Goal: Task Accomplishment & Management: Complete application form

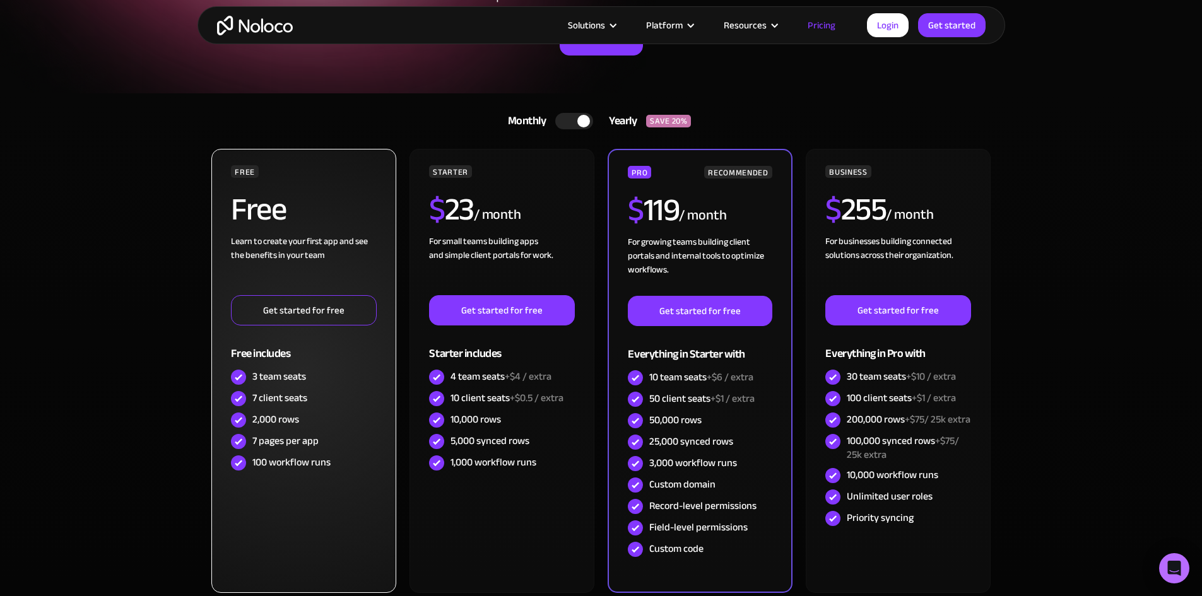
click at [341, 305] on link "Get started for free" at bounding box center [303, 310] width 145 height 30
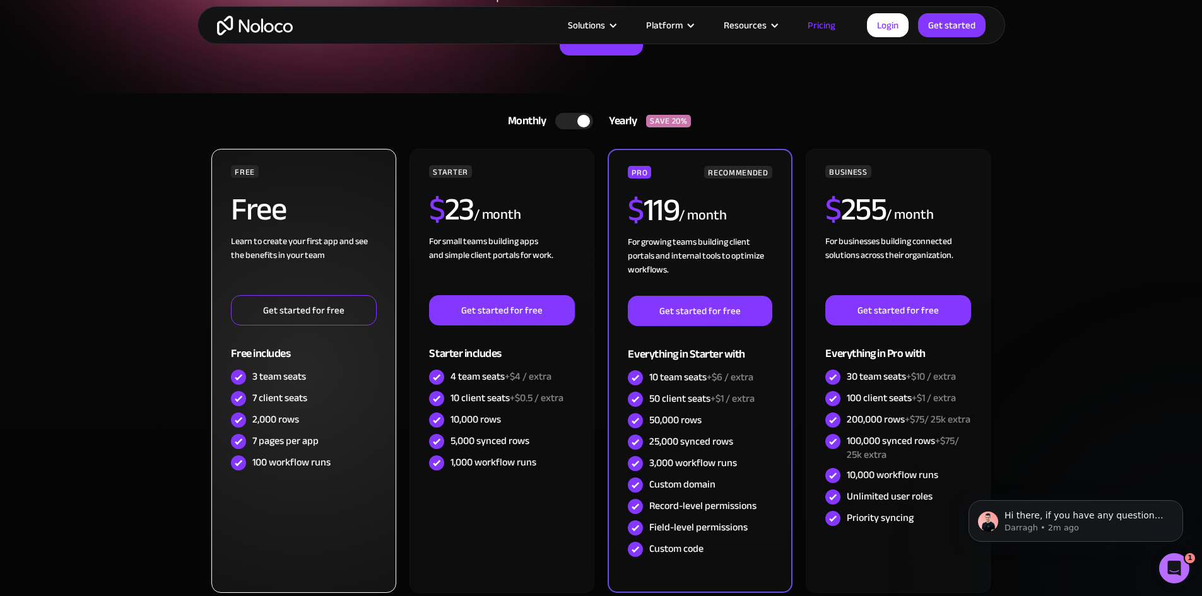
click at [262, 296] on link "Get started for free" at bounding box center [303, 310] width 145 height 30
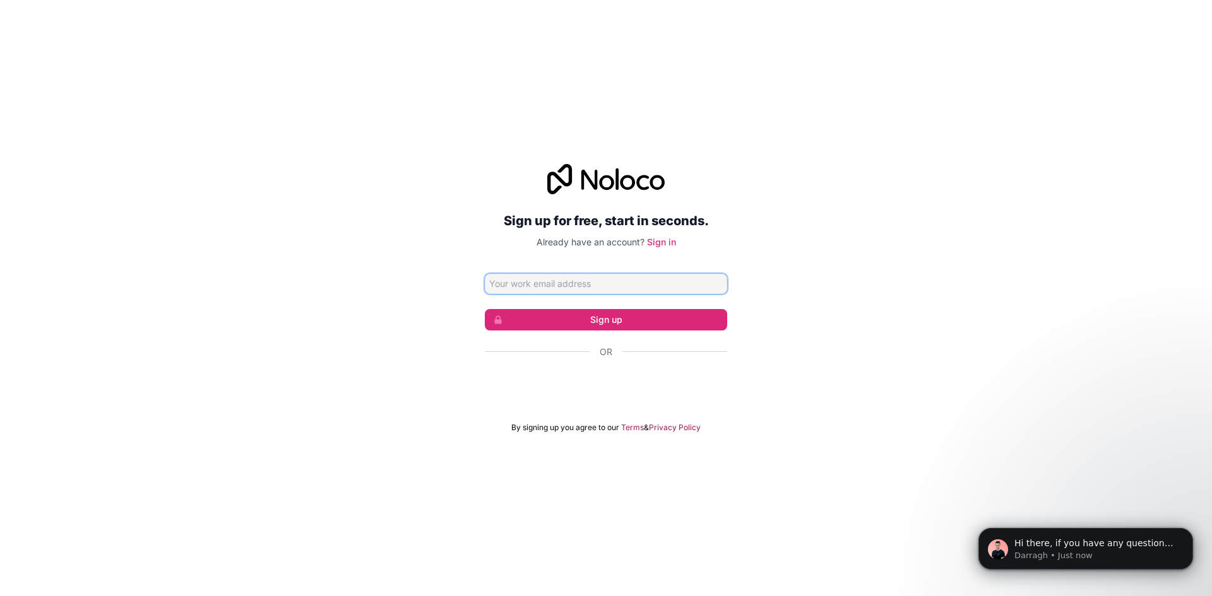
drag, startPoint x: 631, startPoint y: 280, endPoint x: 627, endPoint y: 290, distance: 11.6
click at [631, 280] on input "Email address" at bounding box center [606, 284] width 242 height 20
type input "chriskidd1100@gmail.com"
click at [614, 319] on button "Sign up" at bounding box center [606, 319] width 242 height 21
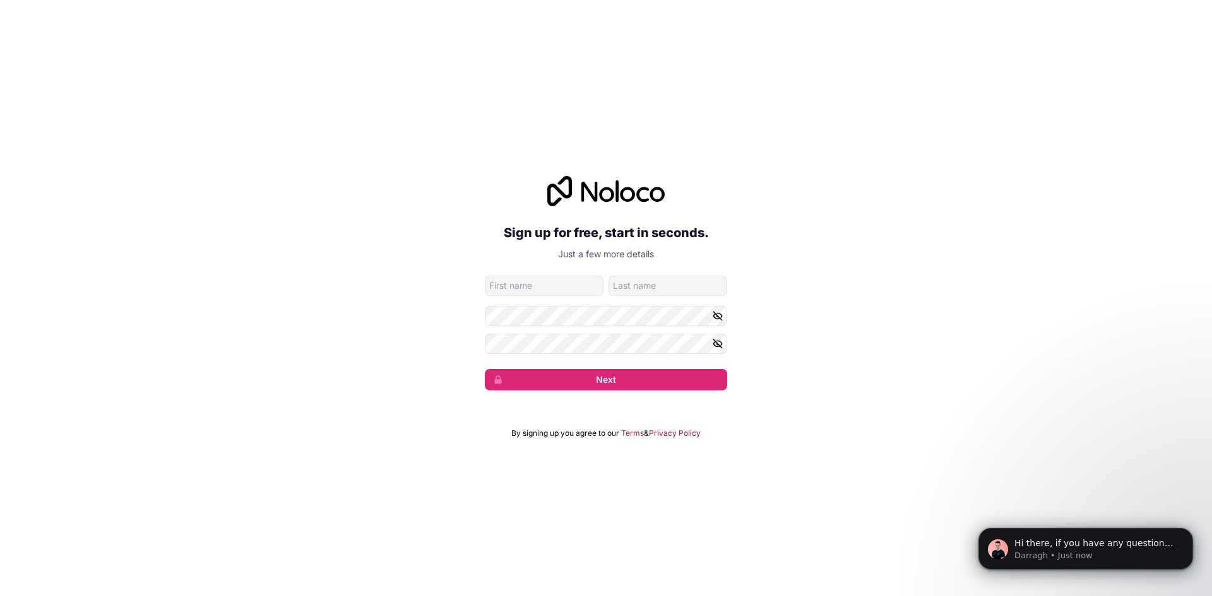
click at [516, 287] on input "given-name" at bounding box center [544, 286] width 119 height 20
type input "Chris"
type input "Kidd"
click at [723, 314] on button "button" at bounding box center [719, 316] width 15 height 20
click at [720, 313] on icon "button" at bounding box center [717, 316] width 9 height 6
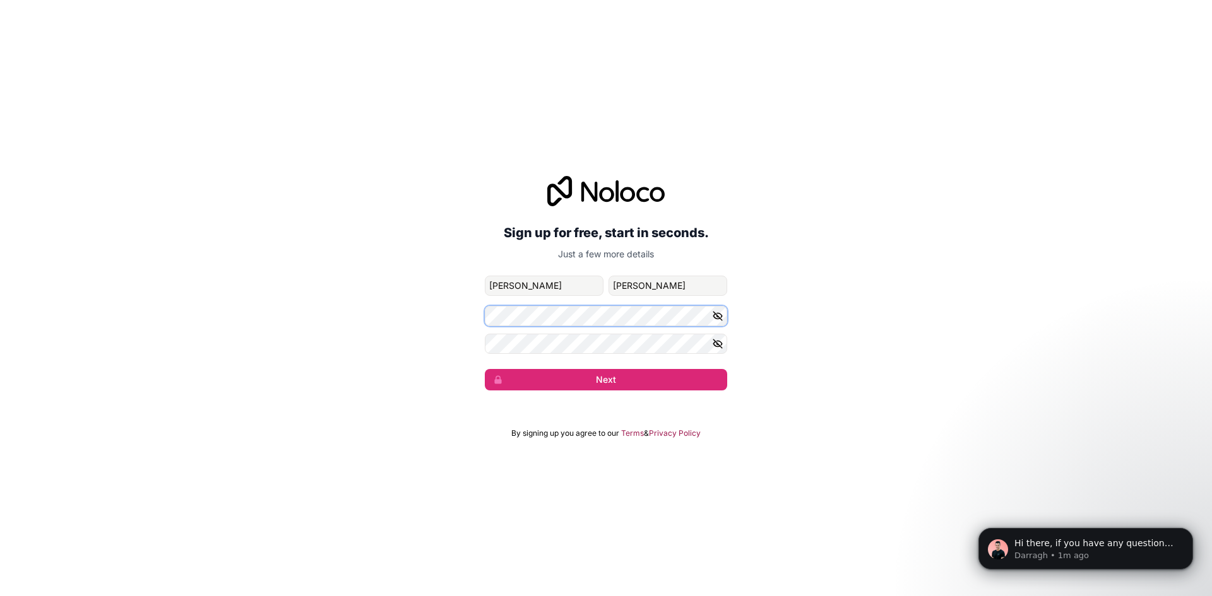
click at [719, 320] on div at bounding box center [606, 316] width 242 height 20
click at [719, 320] on icon "button" at bounding box center [717, 316] width 11 height 11
click at [576, 385] on button "Next" at bounding box center [606, 379] width 242 height 21
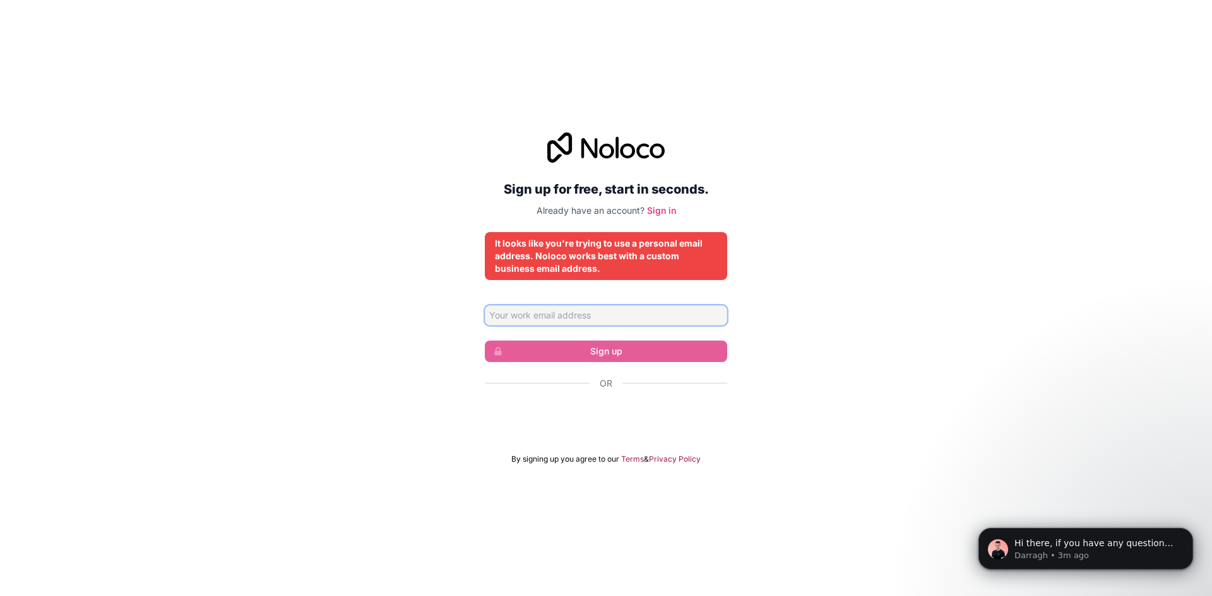
drag, startPoint x: 519, startPoint y: 321, endPoint x: 528, endPoint y: 323, distance: 8.6
click at [521, 319] on input "Email address" at bounding box center [606, 316] width 242 height 20
paste input "[EMAIL_ADDRESS][DOMAIN_NAME]"
type input "[EMAIL_ADDRESS][DOMAIN_NAME]"
click at [596, 321] on input "artjoms@wave2-ai.com" at bounding box center [606, 316] width 242 height 20
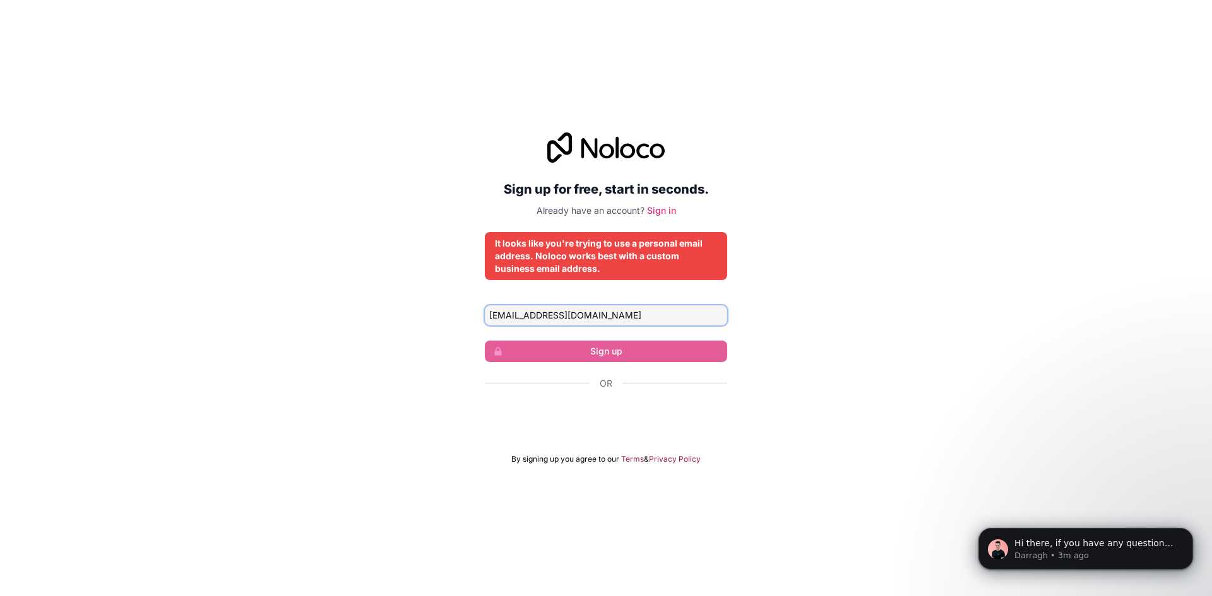
click at [596, 321] on input "artjoms@wave2-ai.com" at bounding box center [606, 316] width 242 height 20
drag, startPoint x: 575, startPoint y: 255, endPoint x: 469, endPoint y: 208, distance: 116.1
click at [576, 256] on div "It looks like you're trying to use a personal email address. Noloco works best …" at bounding box center [606, 256] width 222 height 38
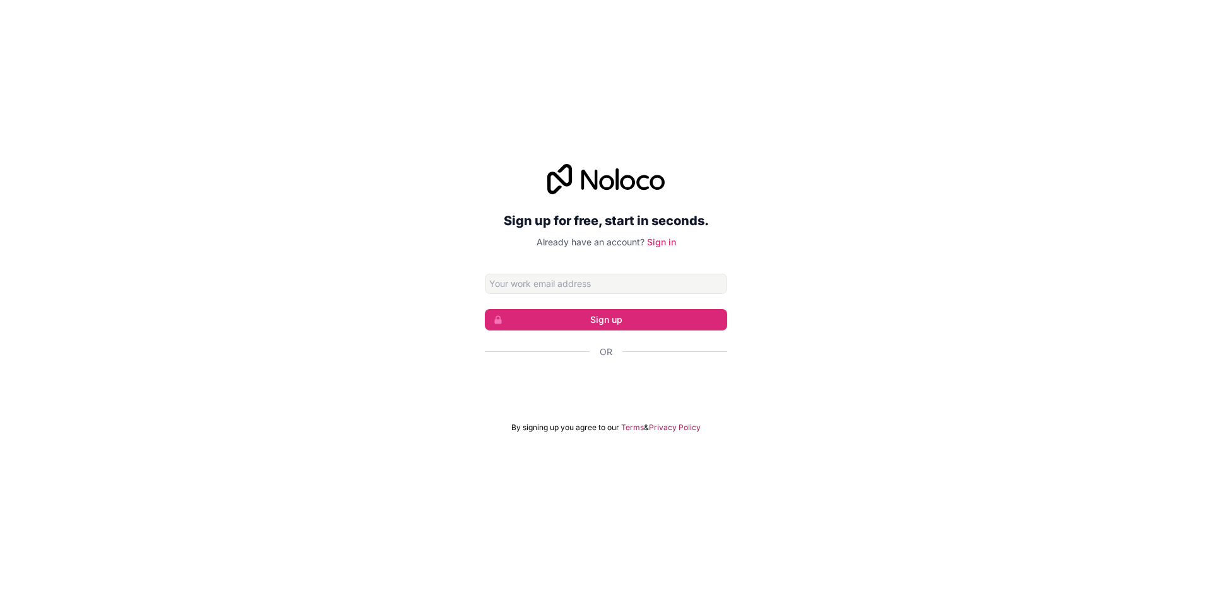
click at [610, 288] on input "Email address" at bounding box center [606, 284] width 242 height 20
type input "[EMAIL_ADDRESS][DOMAIN_NAME]"
click at [674, 319] on button "Sign up" at bounding box center [606, 319] width 242 height 21
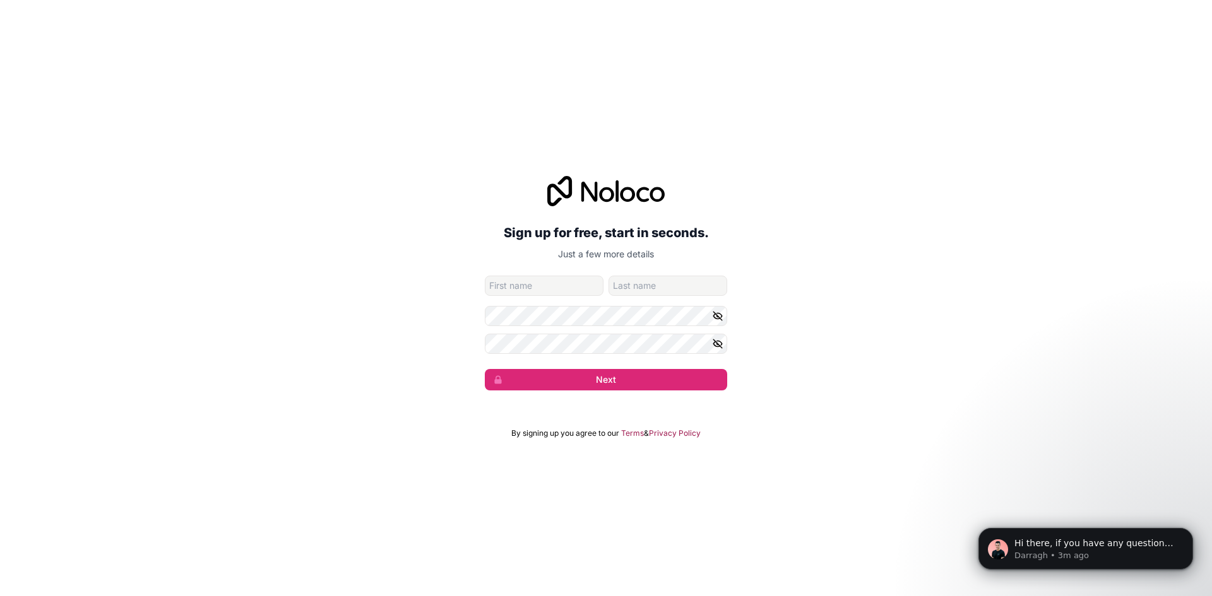
click at [549, 278] on input "given-name" at bounding box center [544, 286] width 119 height 20
click at [619, 287] on input "family-name" at bounding box center [667, 286] width 119 height 20
click at [539, 283] on input "Chris" at bounding box center [544, 286] width 119 height 20
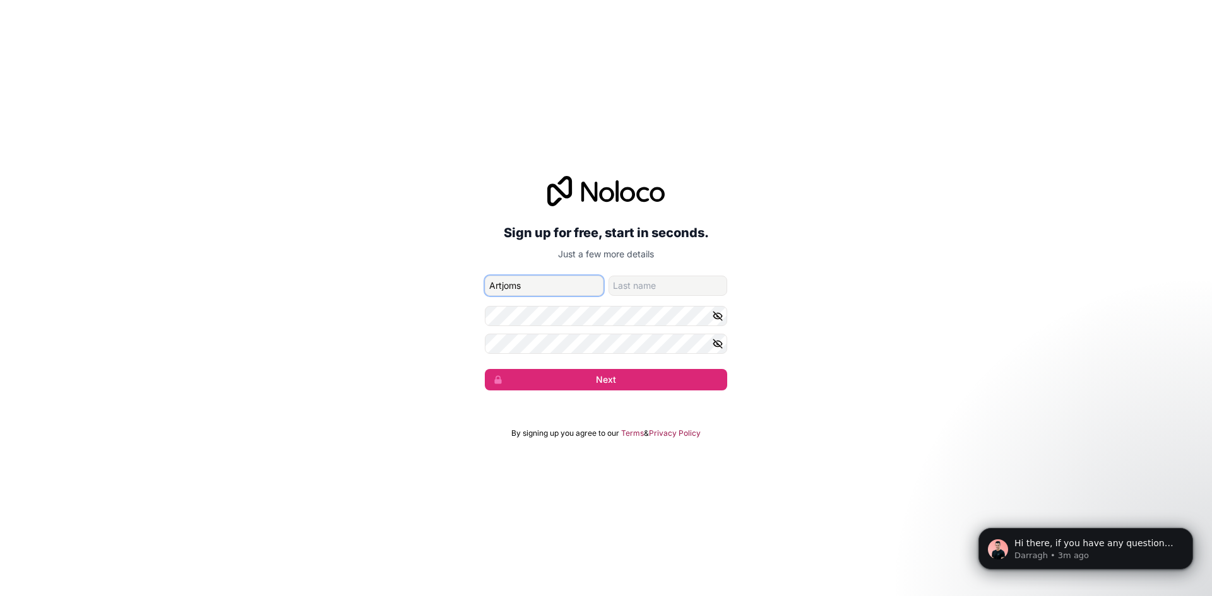
type input "Artjoms"
type input "Orlovs"
drag, startPoint x: 723, startPoint y: 315, endPoint x: 715, endPoint y: 315, distance: 7.6
click at [715, 315] on button "button" at bounding box center [719, 316] width 15 height 20
click at [545, 379] on button "Next" at bounding box center [606, 379] width 242 height 21
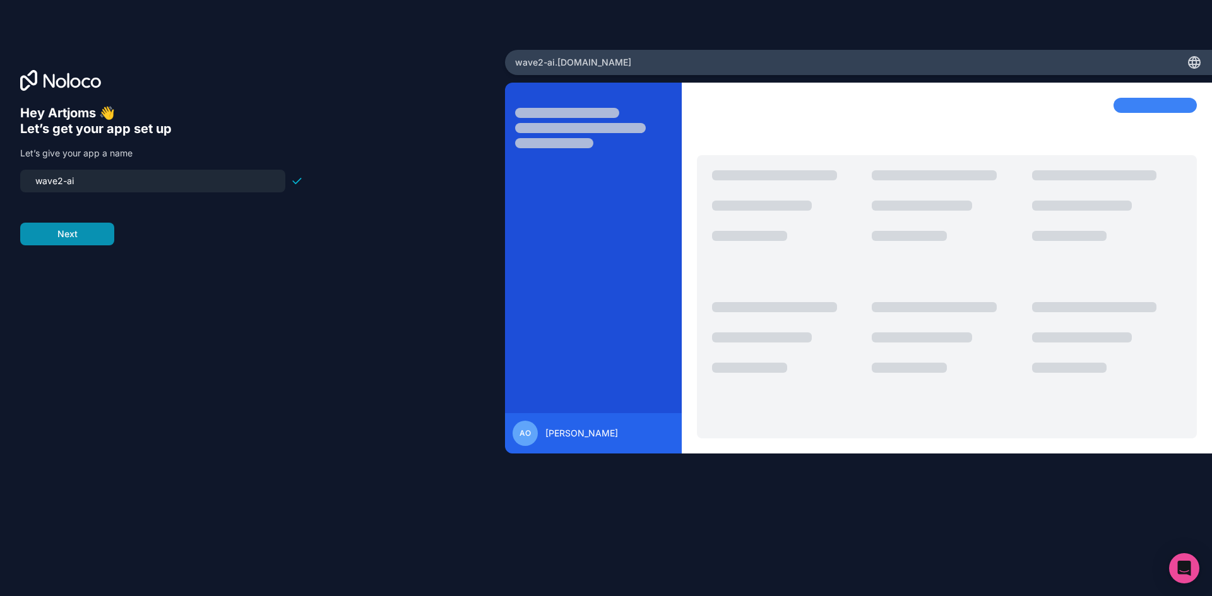
click at [100, 223] on button "Next" at bounding box center [67, 234] width 94 height 23
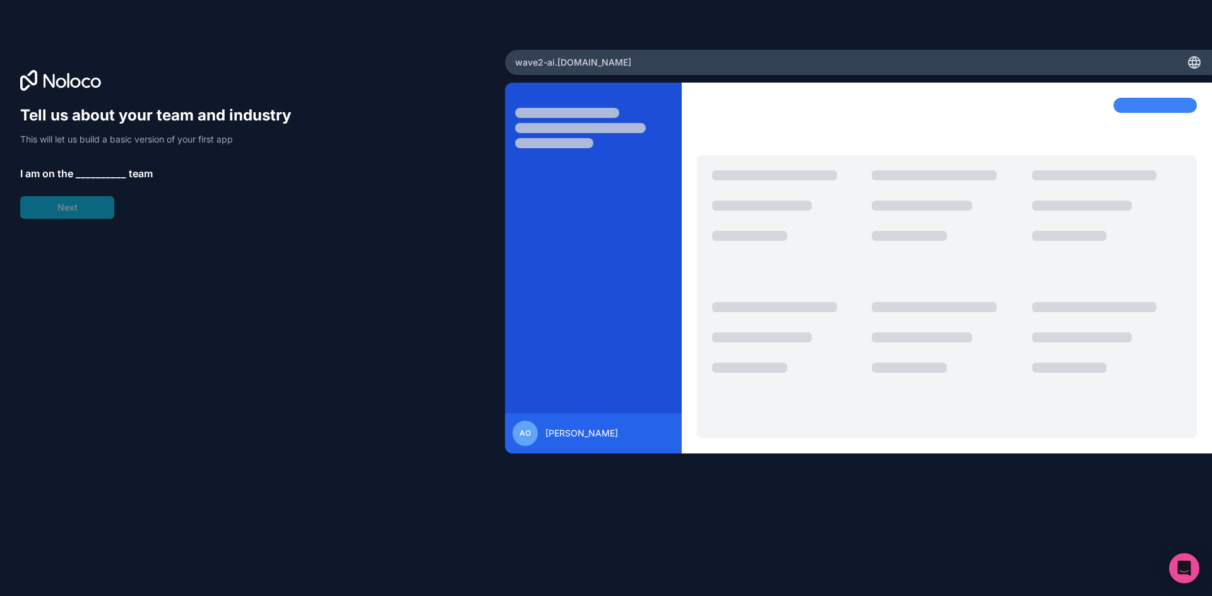
click at [106, 216] on div "Tell us about your team and industry This will let us build a basic version of …" at bounding box center [161, 162] width 283 height 114
click at [92, 178] on span "__________" at bounding box center [101, 173] width 50 height 15
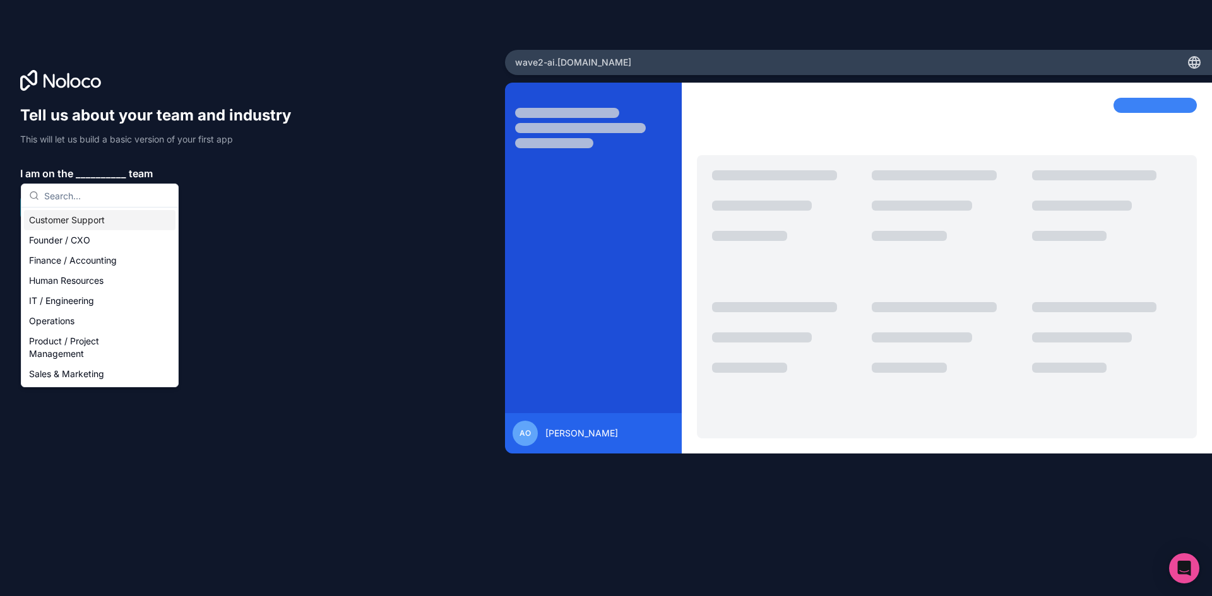
click at [95, 167] on span "__________" at bounding box center [101, 173] width 50 height 15
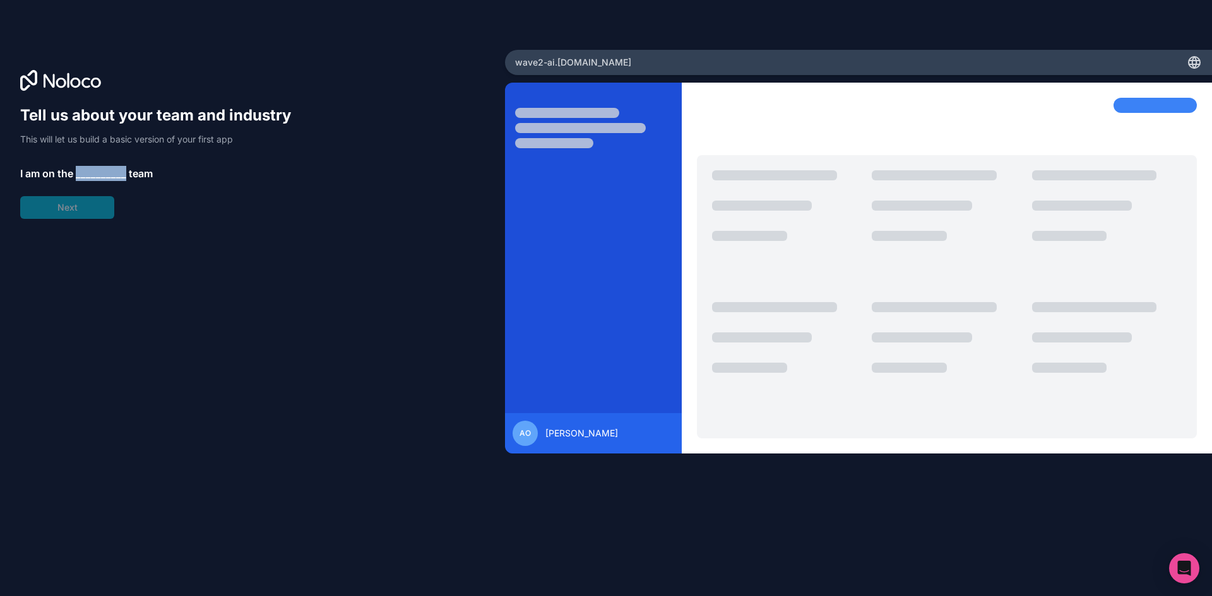
click at [95, 167] on span "__________" at bounding box center [101, 173] width 50 height 15
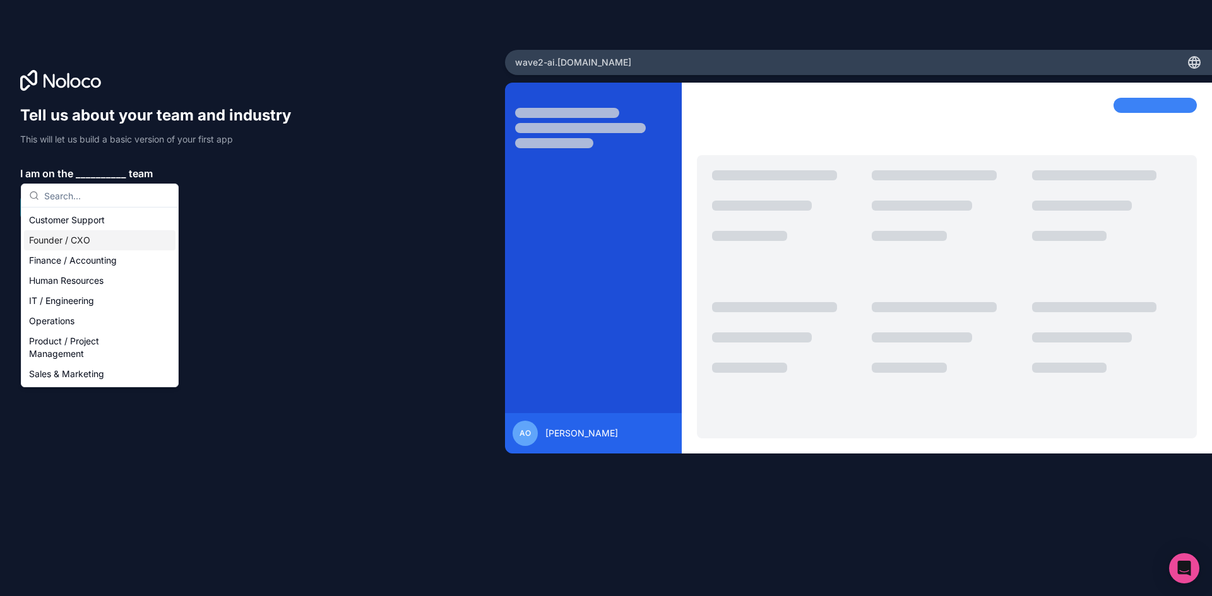
click at [98, 240] on div "Founder / CXO" at bounding box center [99, 240] width 151 height 20
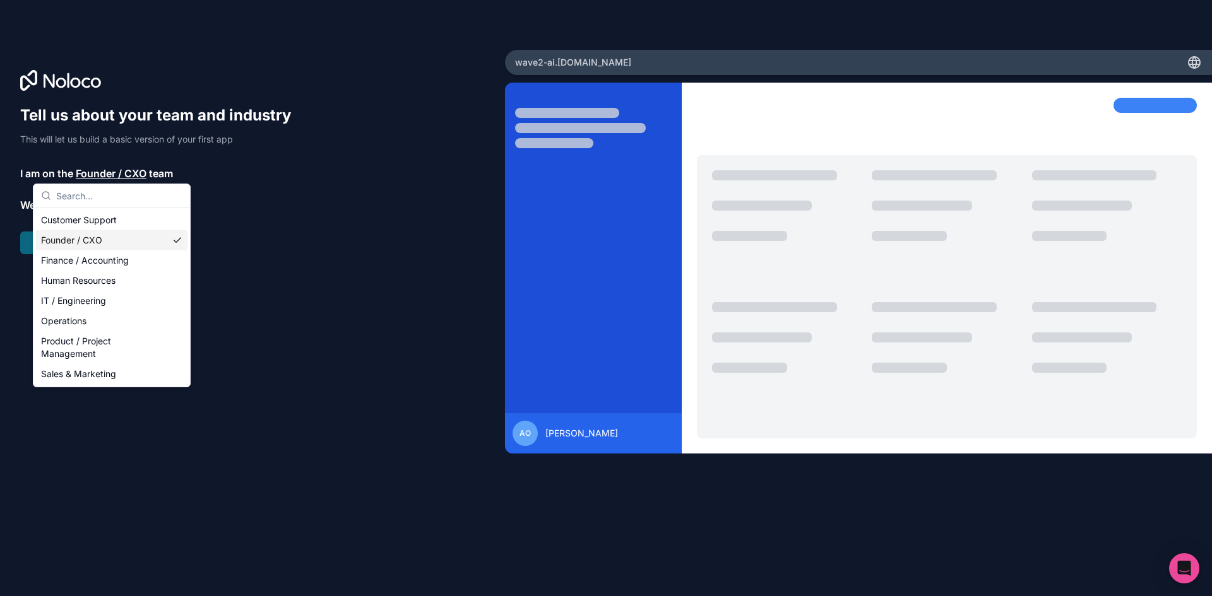
click at [66, 236] on div "Tell us about your team and industry This will let us build a basic version of …" at bounding box center [161, 179] width 283 height 149
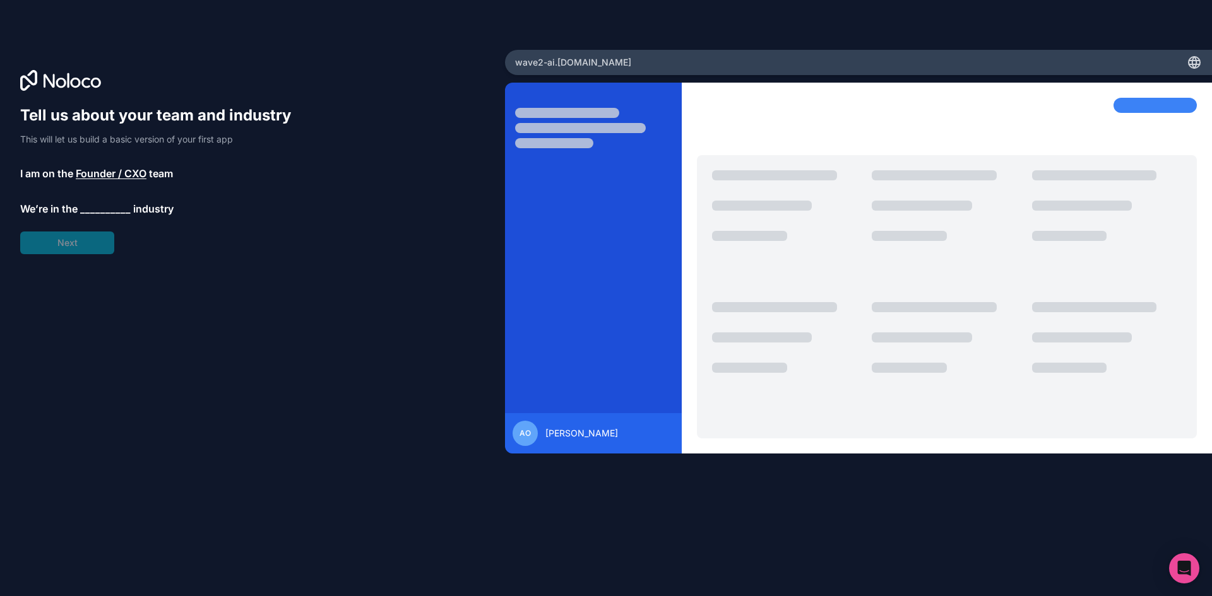
click at [113, 199] on div "Tell us about your team and industry This will let us build a basic version of …" at bounding box center [161, 179] width 283 height 149
click at [103, 214] on span "__________" at bounding box center [105, 208] width 50 height 15
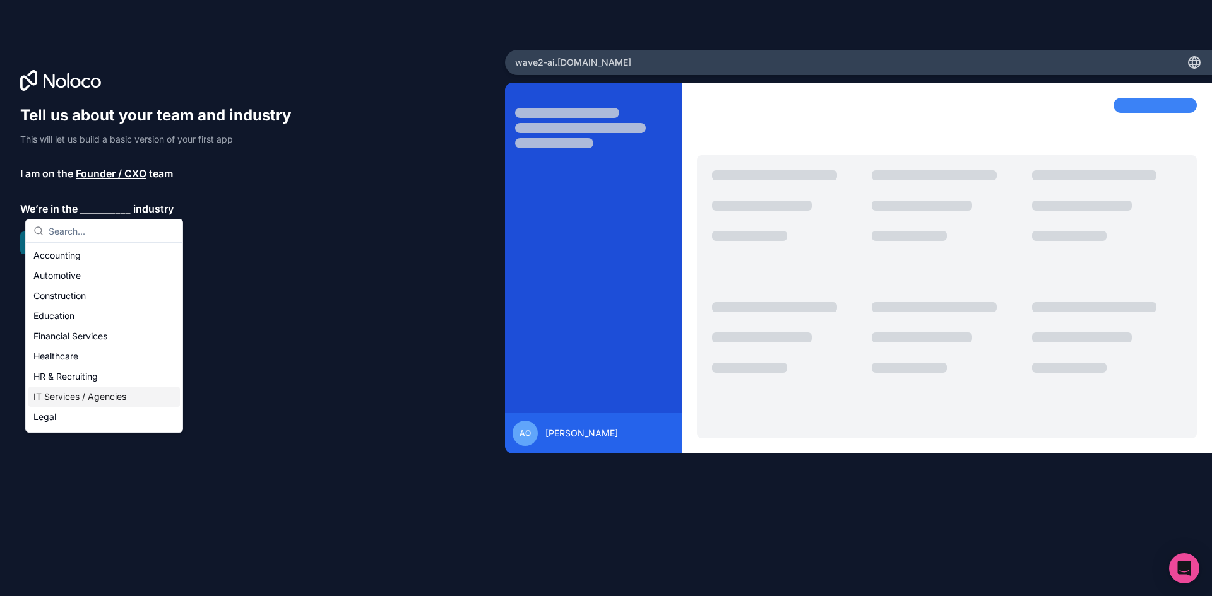
click at [93, 394] on div "IT Services / Agencies" at bounding box center [103, 397] width 151 height 20
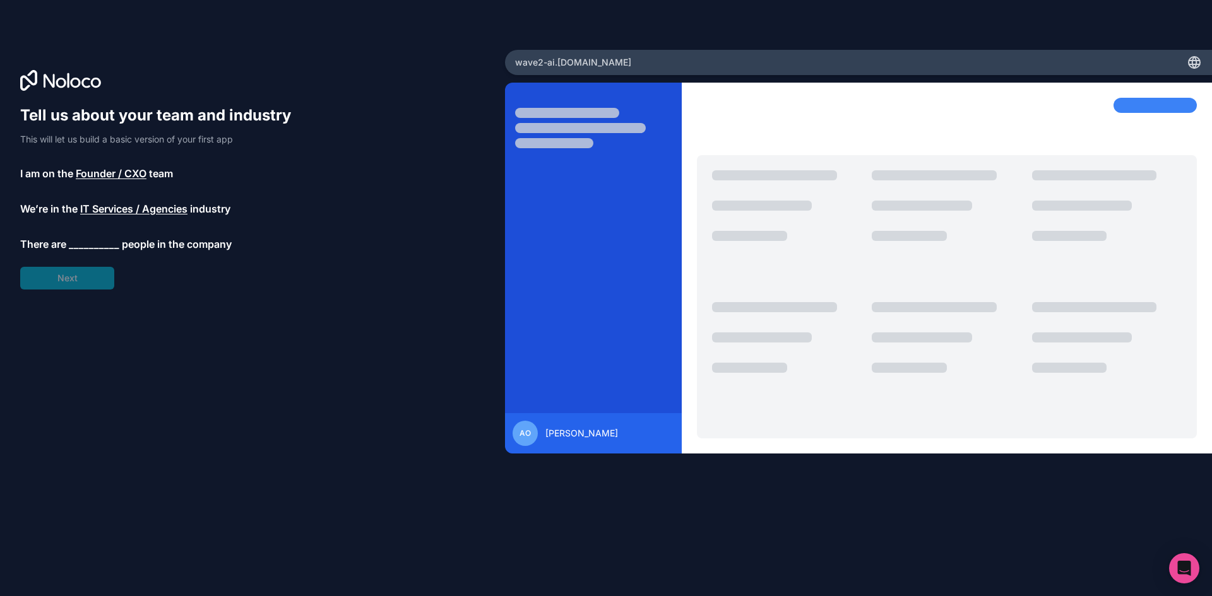
click at [95, 244] on span "__________" at bounding box center [94, 244] width 50 height 15
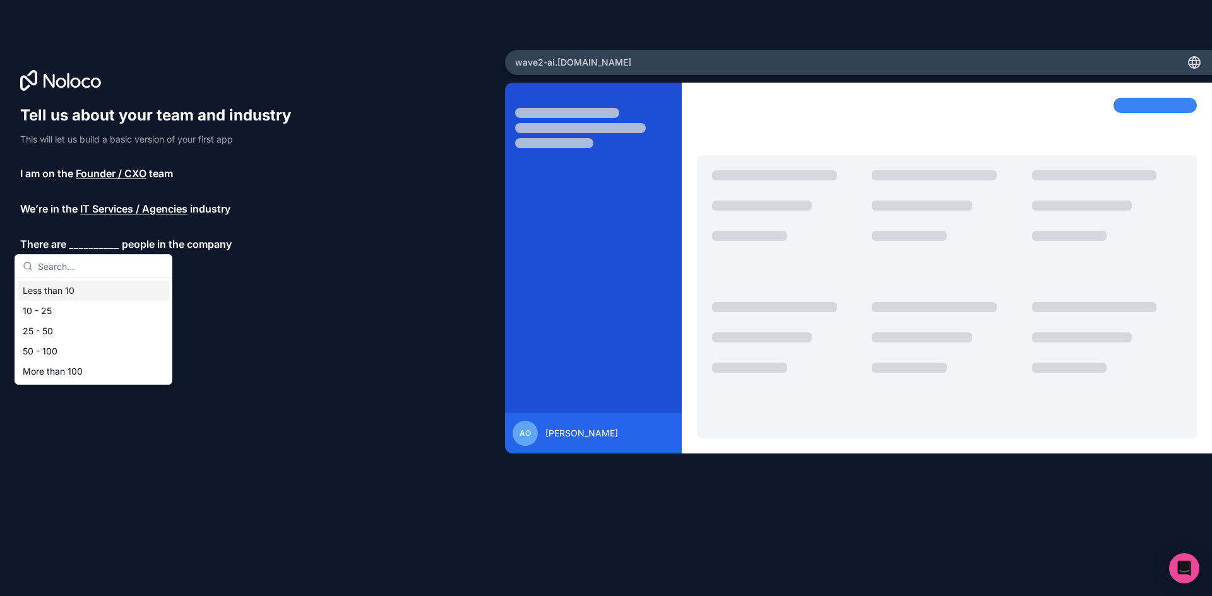
click at [106, 299] on div "Less than 10" at bounding box center [93, 291] width 151 height 20
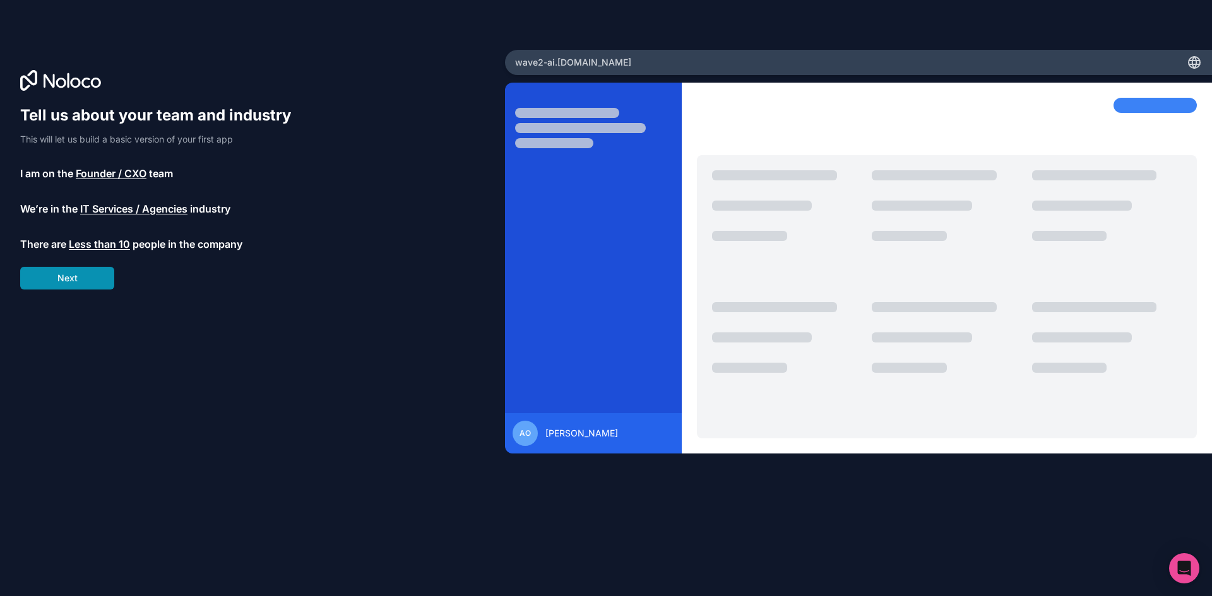
click at [84, 288] on button "Next" at bounding box center [67, 278] width 94 height 23
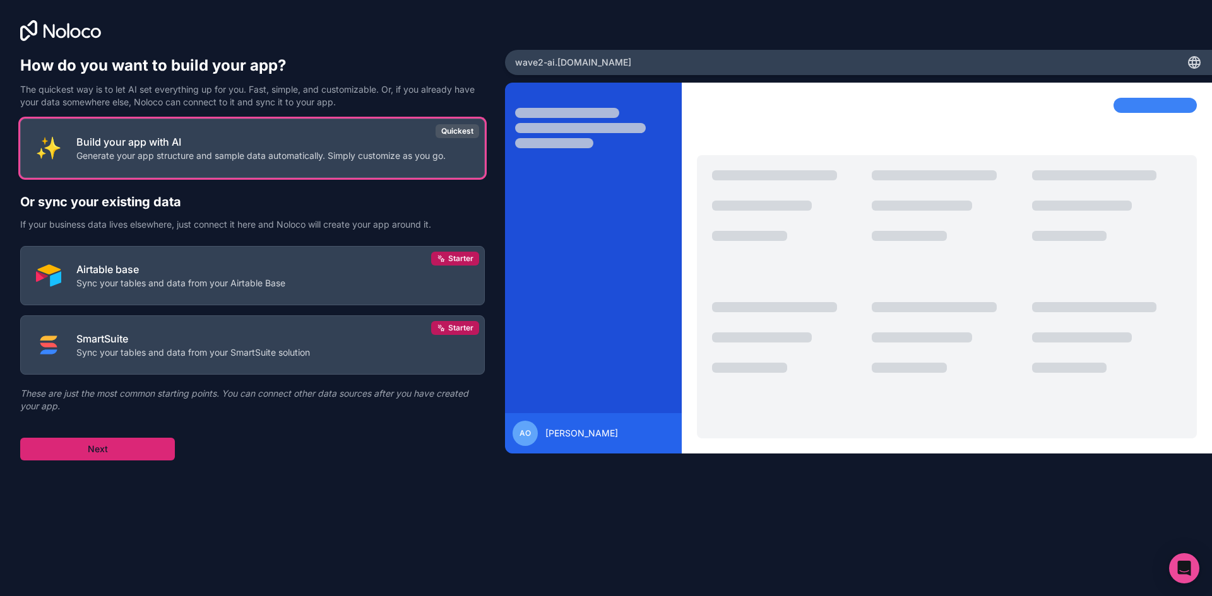
click at [158, 446] on button "Next" at bounding box center [97, 449] width 155 height 23
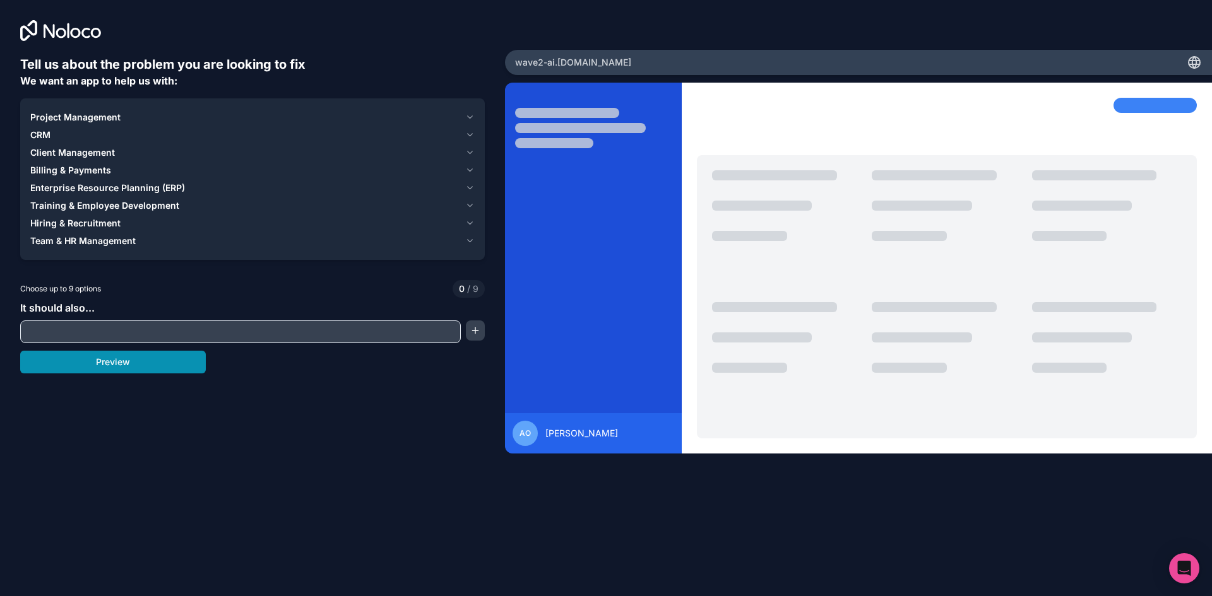
click at [154, 362] on button "Preview" at bounding box center [113, 362] width 186 height 23
click at [85, 136] on div "CRM" at bounding box center [245, 135] width 430 height 13
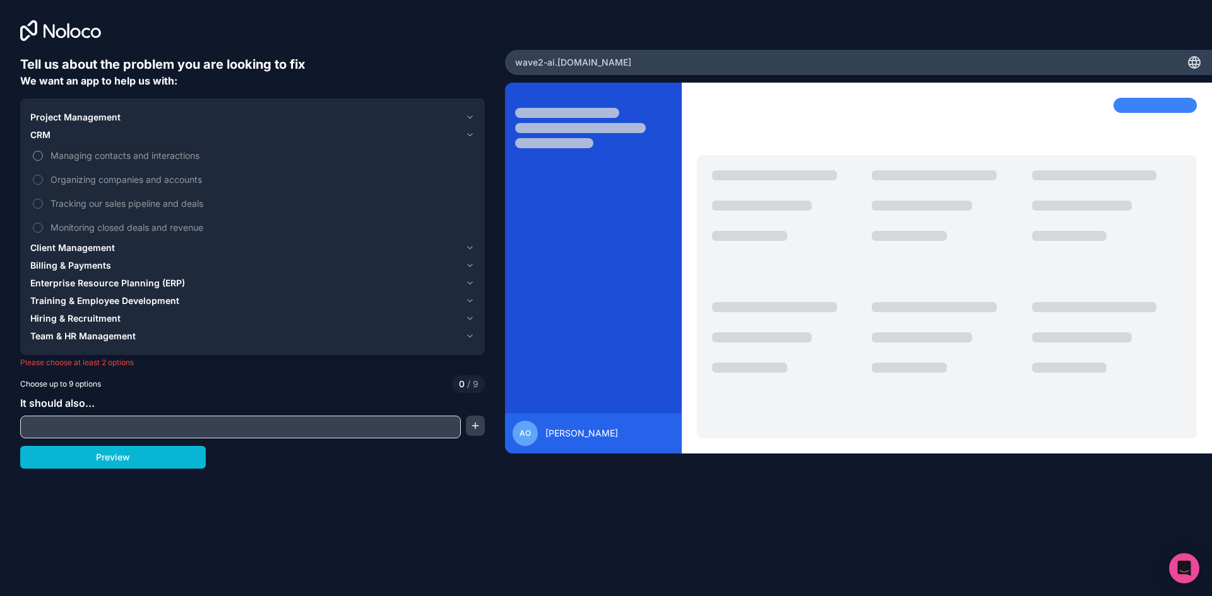
click at [90, 159] on span "Managing contacts and interactions" at bounding box center [261, 155] width 422 height 13
click at [43, 159] on button "Managing contacts and interactions" at bounding box center [38, 156] width 10 height 10
click at [102, 199] on span "Tracking our sales pipeline and deals" at bounding box center [261, 203] width 422 height 13
click at [43, 199] on button "Tracking our sales pipeline and deals" at bounding box center [38, 204] width 10 height 10
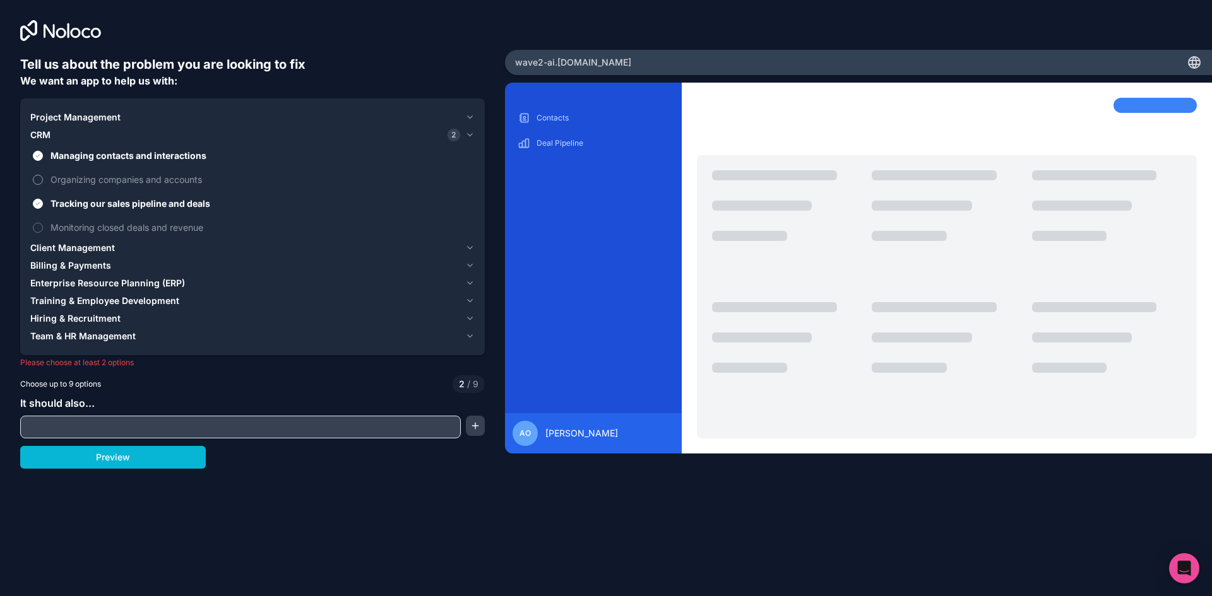
click at [107, 183] on span "Organizing companies and accounts" at bounding box center [261, 179] width 422 height 13
click at [43, 183] on button "Organizing companies and accounts" at bounding box center [38, 180] width 10 height 10
click at [106, 224] on span "Monitoring closed deals and revenue" at bounding box center [261, 227] width 422 height 13
click at [43, 224] on button "Monitoring closed deals and revenue" at bounding box center [38, 228] width 10 height 10
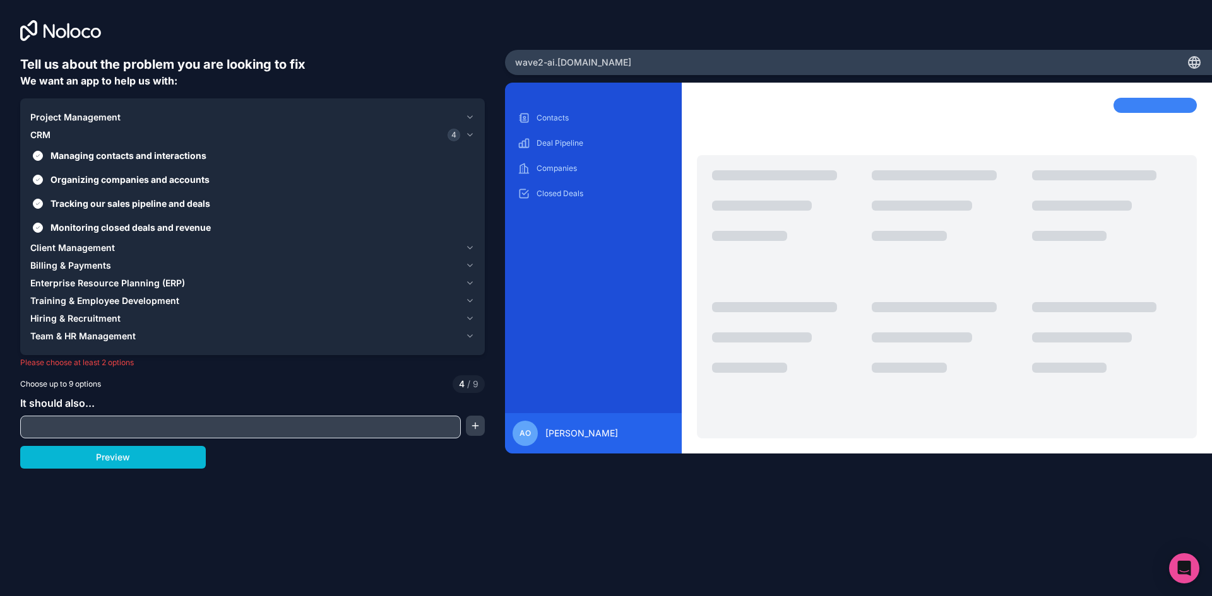
click at [140, 277] on span "Enterprise Resource Planning (ERP)" at bounding box center [107, 283] width 155 height 13
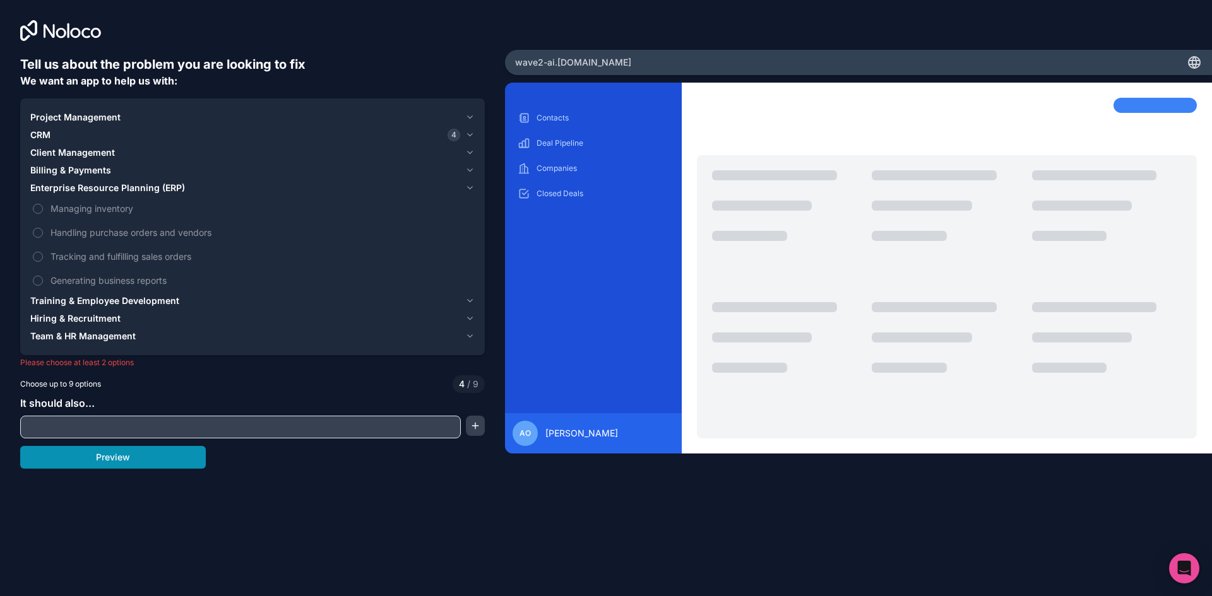
click at [113, 454] on button "Preview" at bounding box center [113, 457] width 186 height 23
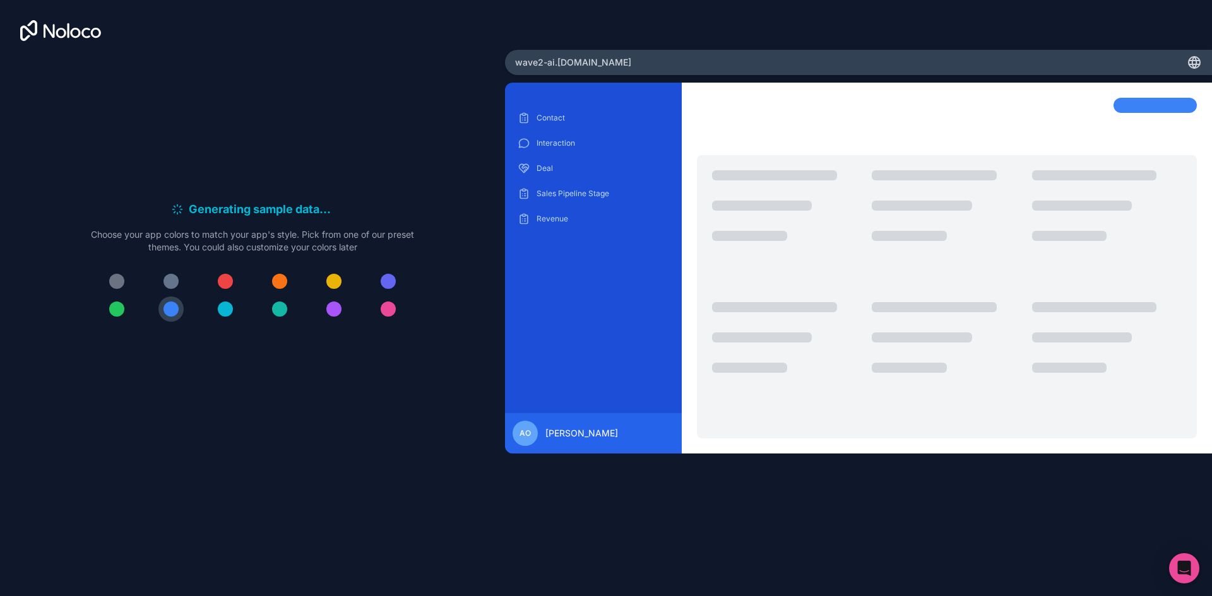
click at [227, 282] on div at bounding box center [225, 281] width 15 height 15
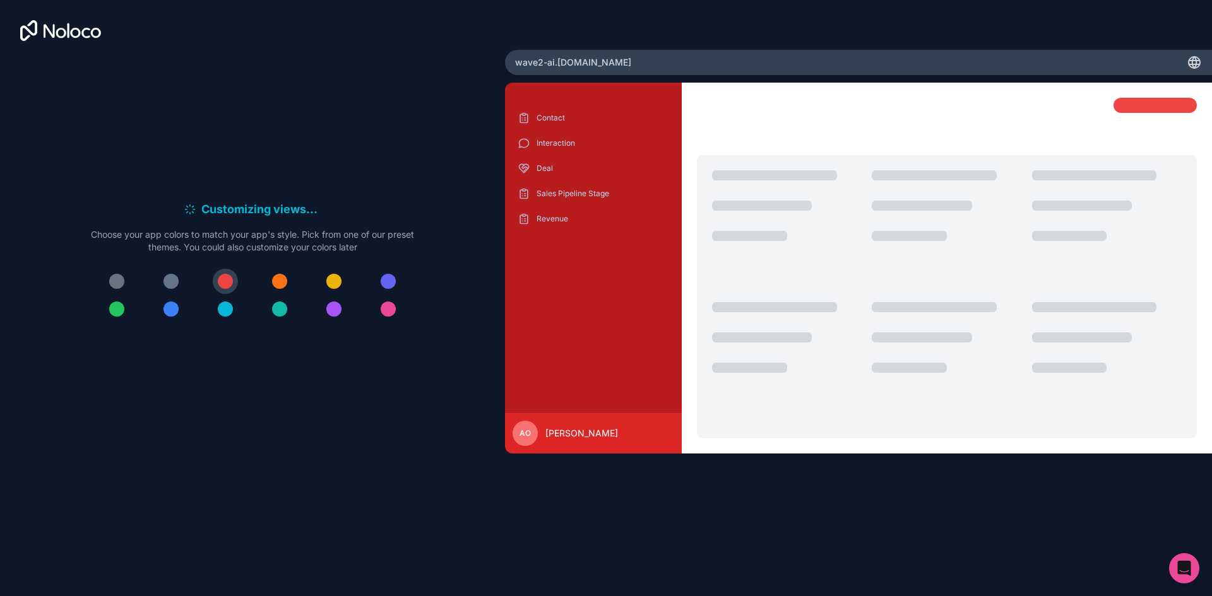
click at [203, 302] on div at bounding box center [252, 295] width 323 height 53
click at [167, 304] on div at bounding box center [170, 309] width 15 height 15
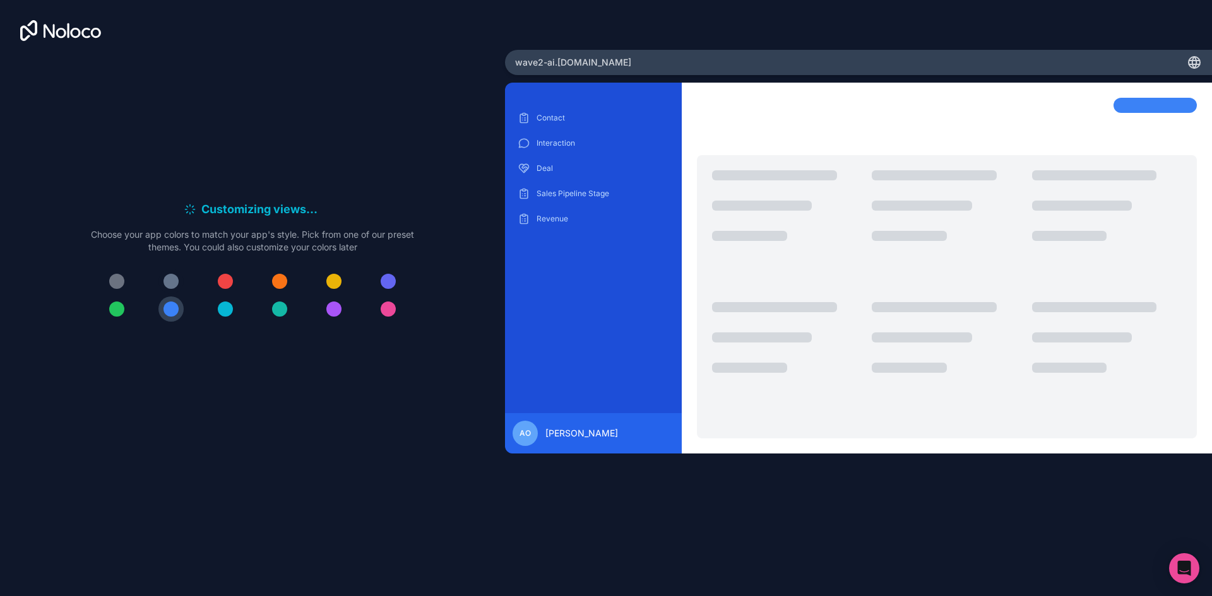
click at [176, 282] on div at bounding box center [170, 281] width 15 height 15
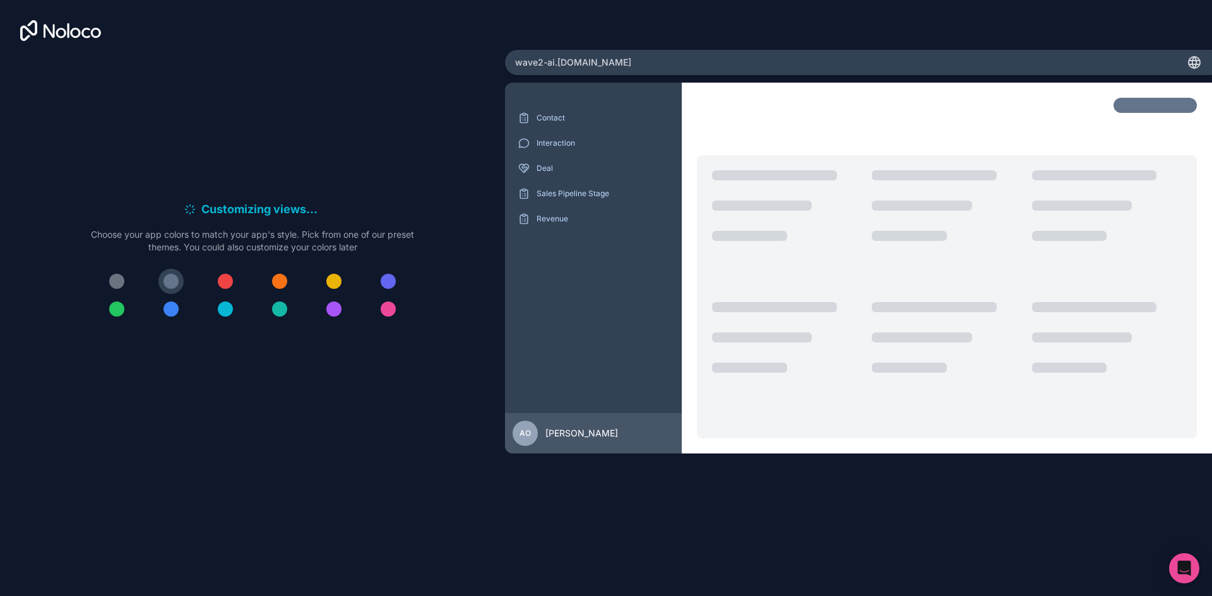
click at [336, 306] on div at bounding box center [333, 309] width 15 height 15
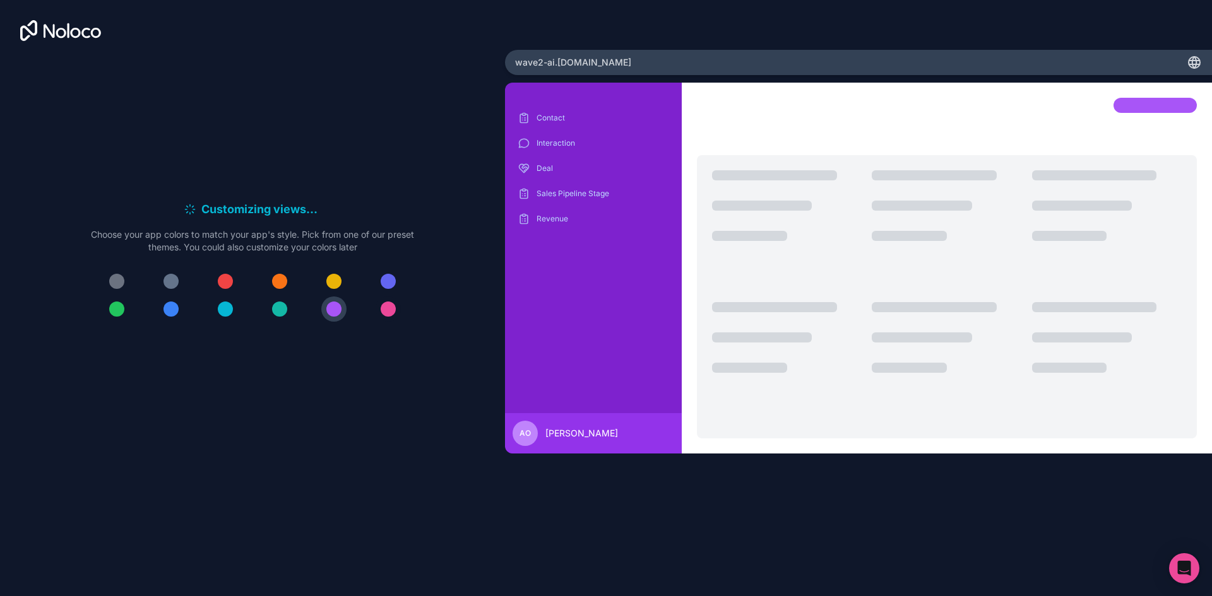
click at [389, 306] on div at bounding box center [388, 309] width 15 height 15
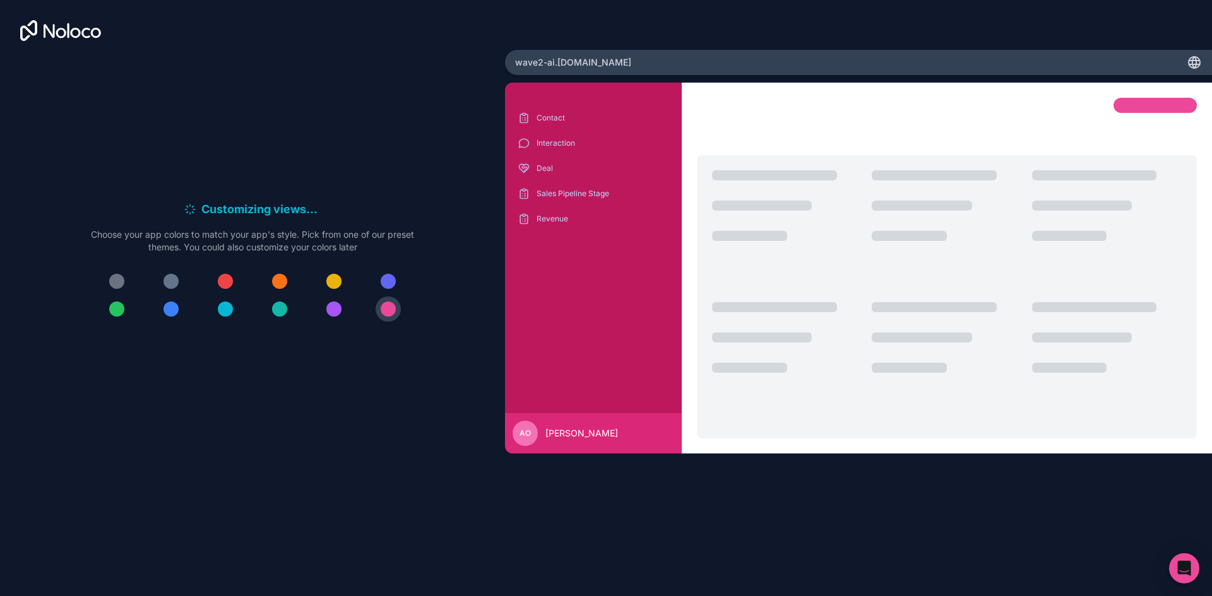
drag, startPoint x: 389, startPoint y: 283, endPoint x: 374, endPoint y: 285, distance: 14.6
click at [388, 283] on div at bounding box center [388, 281] width 15 height 15
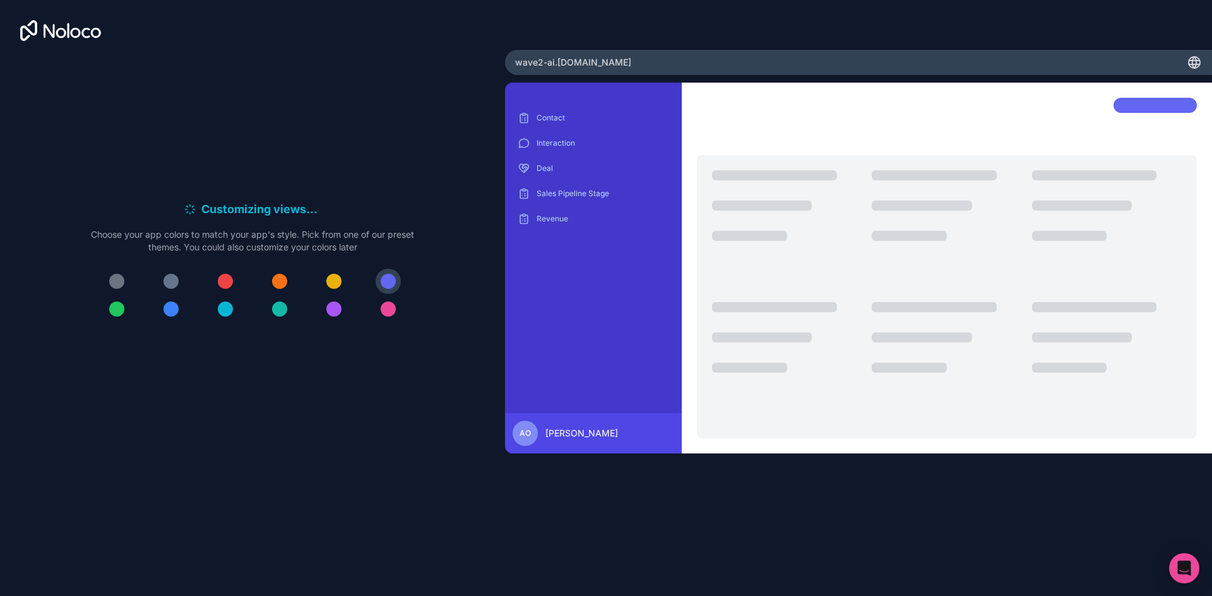
click at [340, 304] on button at bounding box center [333, 309] width 25 height 25
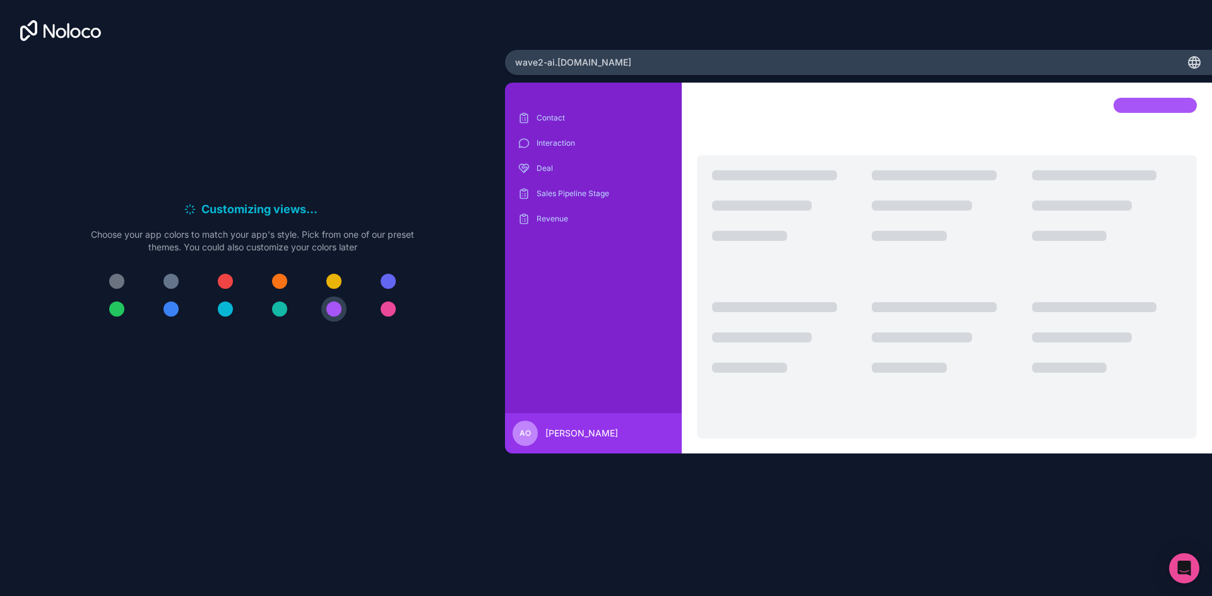
click at [331, 285] on div at bounding box center [333, 281] width 15 height 15
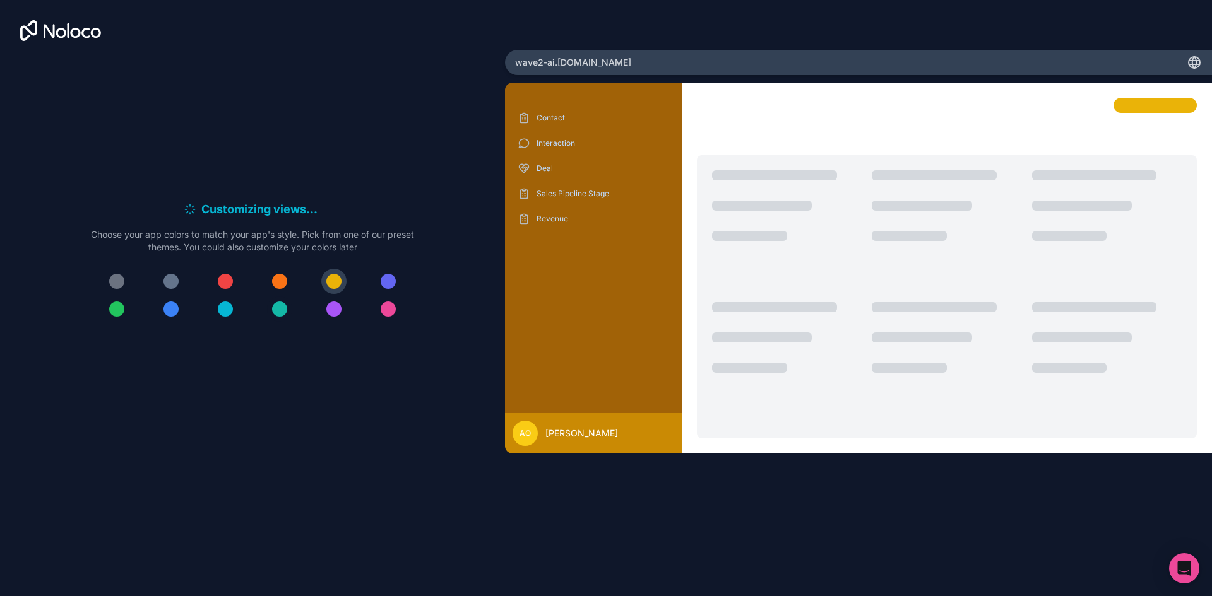
click at [273, 306] on div at bounding box center [279, 309] width 15 height 15
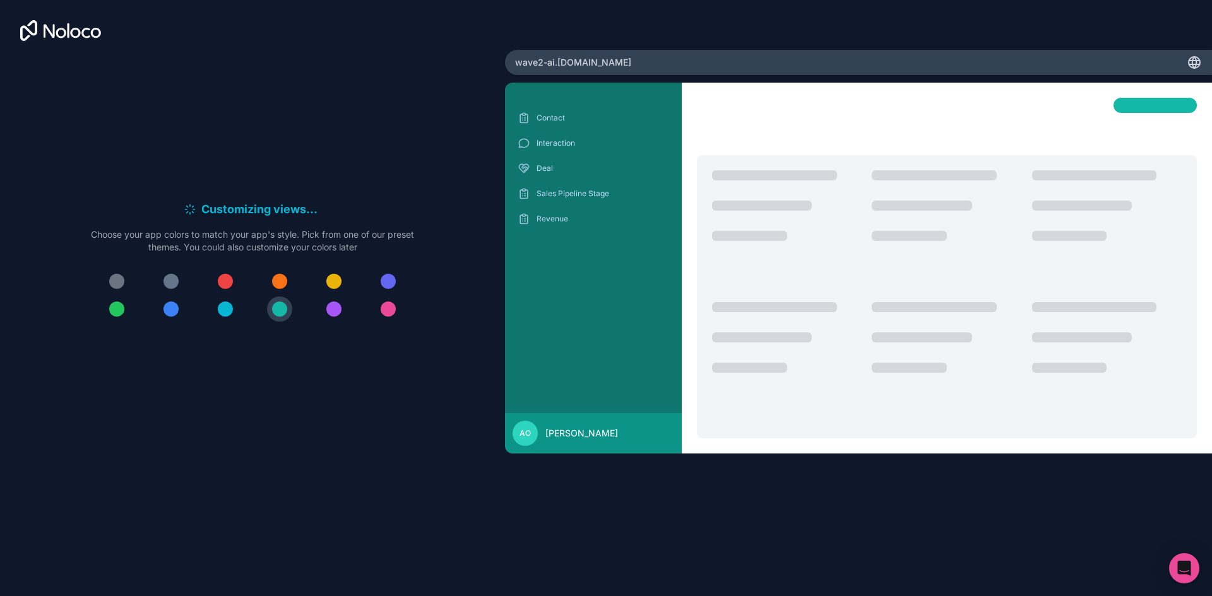
click at [220, 311] on div at bounding box center [225, 309] width 15 height 15
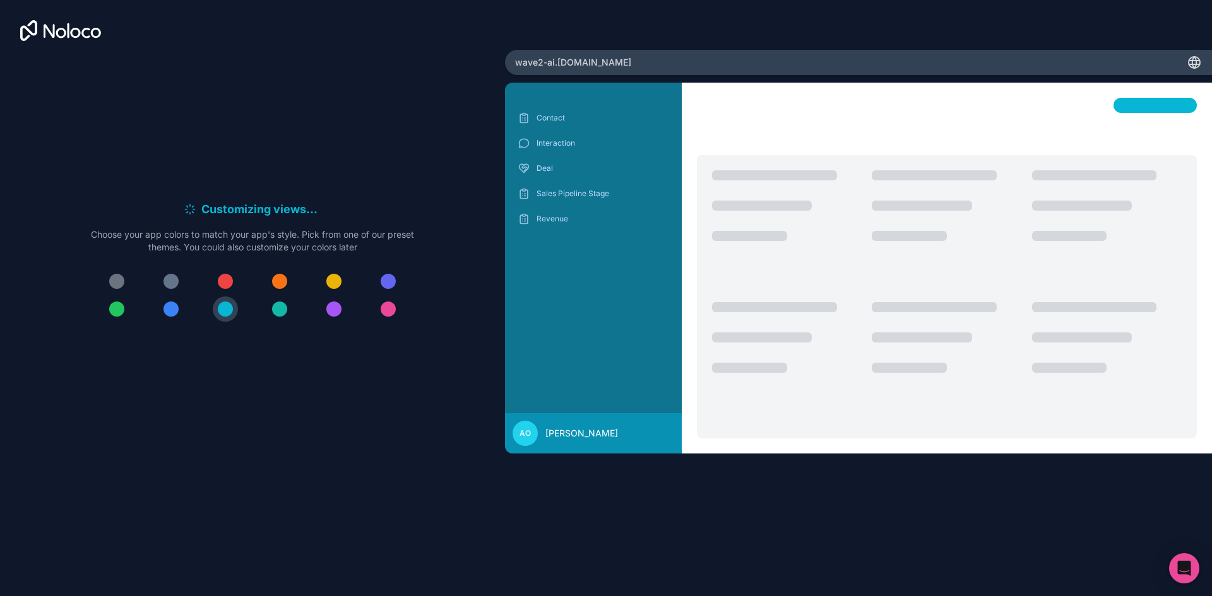
click at [169, 308] on div at bounding box center [170, 309] width 15 height 15
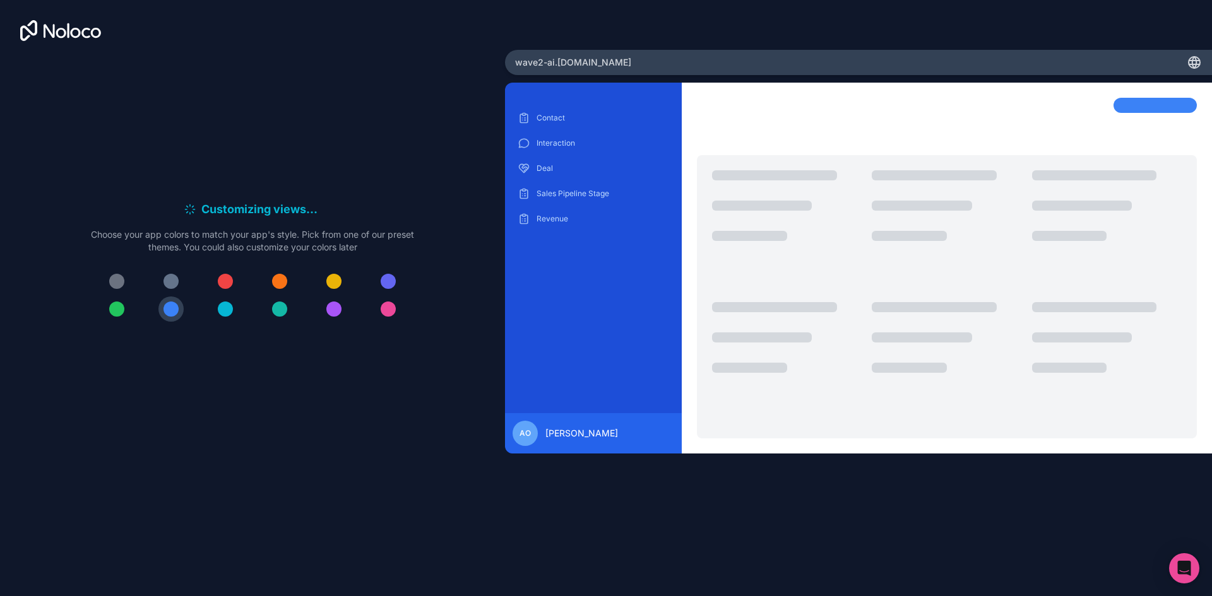
click at [159, 290] on div at bounding box center [252, 295] width 323 height 53
click at [169, 284] on div at bounding box center [170, 281] width 15 height 15
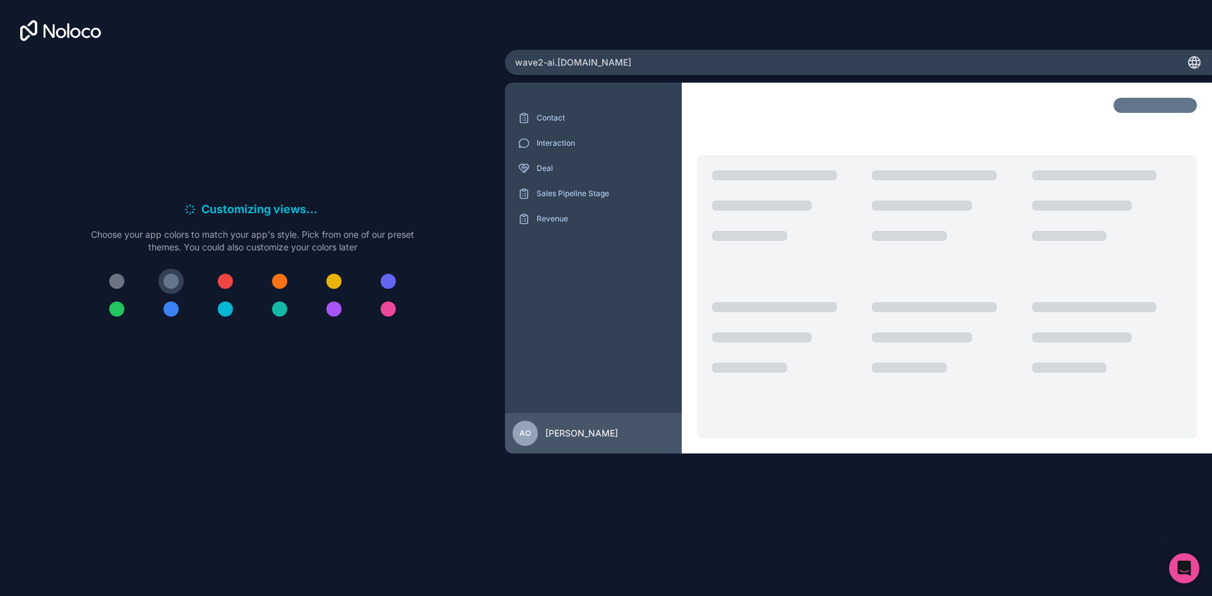
click at [116, 306] on div at bounding box center [116, 309] width 15 height 15
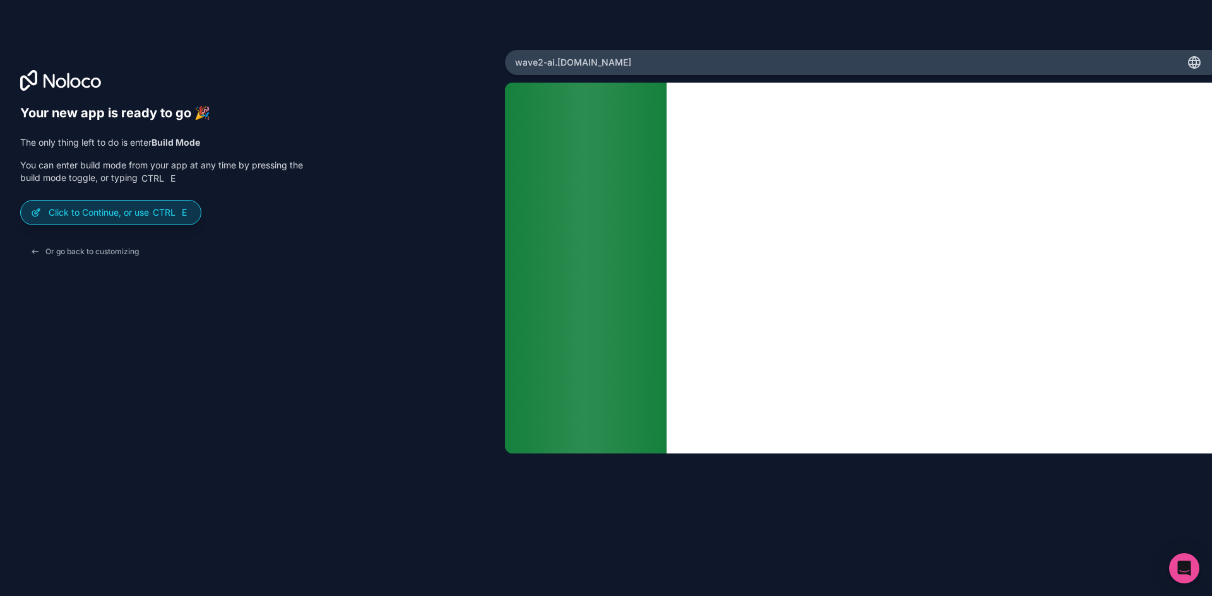
click at [165, 220] on div "Click to Continue, or use Ctrl E" at bounding box center [111, 213] width 180 height 24
